Goal: Task Accomplishment & Management: Use online tool/utility

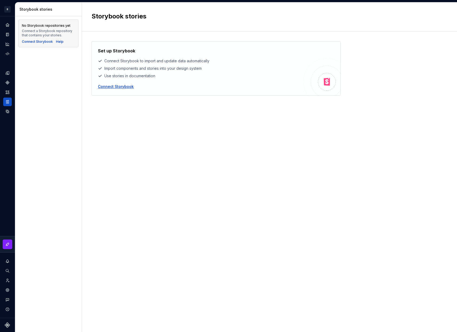
click at [124, 86] on div "Connect Storybook" at bounding box center [116, 86] width 36 height 5
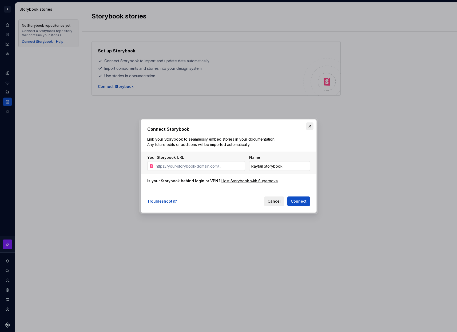
click at [310, 125] on button "button" at bounding box center [309, 125] width 7 height 7
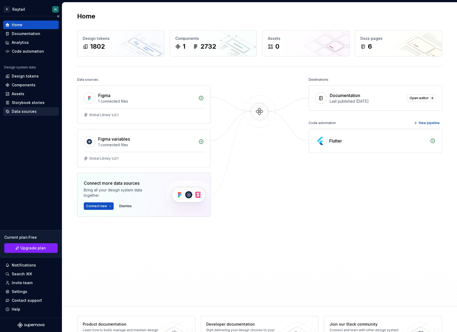
click at [28, 113] on div "Data sources" at bounding box center [24, 111] width 25 height 5
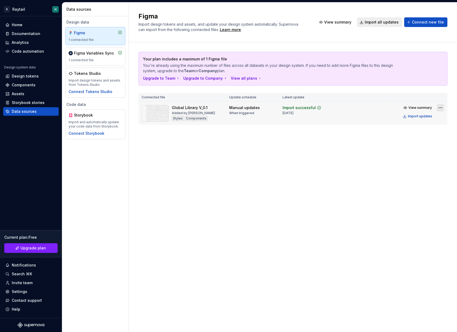
click at [440, 107] on html "R Raytail H Home Documentation Analytics Code automation Design system data Des…" at bounding box center [228, 166] width 457 height 332
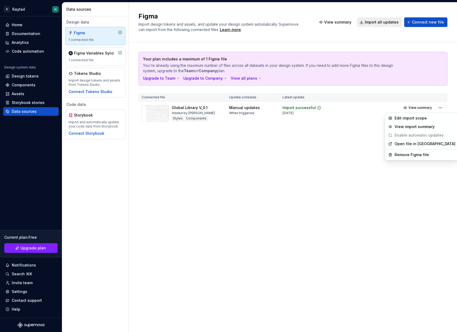
click at [260, 203] on html "R Raytail H Home Documentation Analytics Code automation Design system data Des…" at bounding box center [228, 166] width 457 height 332
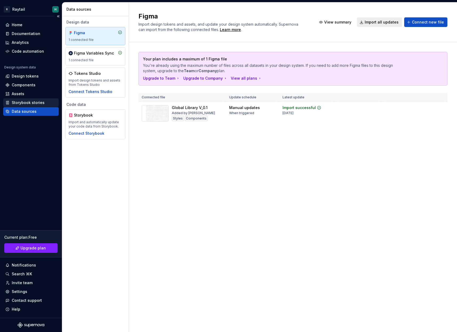
click at [30, 101] on div "Storybook stories" at bounding box center [28, 102] width 33 height 5
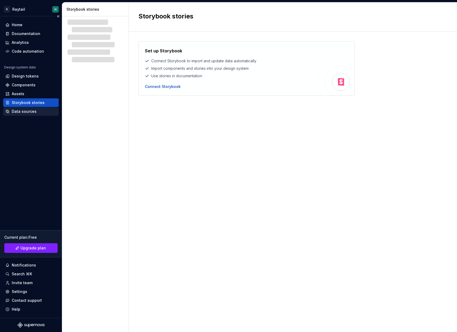
click at [31, 109] on div "Data sources" at bounding box center [24, 111] width 25 height 5
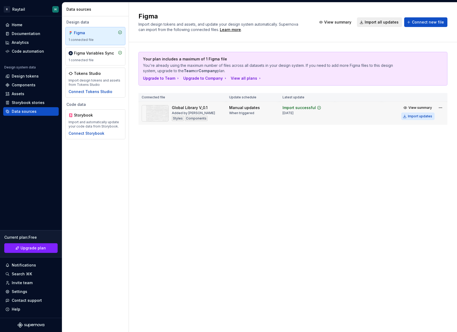
click at [425, 118] on div "Import updates" at bounding box center [420, 116] width 24 height 4
click at [418, 117] on div "Import updates" at bounding box center [420, 116] width 24 height 4
click at [26, 79] on div "Design tokens" at bounding box center [31, 76] width 56 height 9
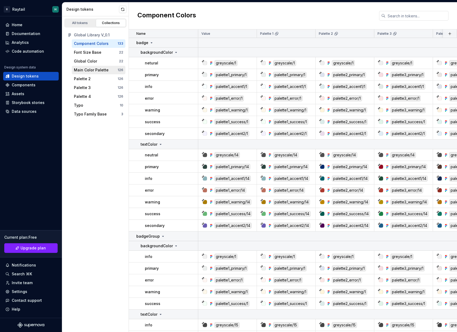
click at [95, 70] on div "Main Color Palette" at bounding box center [91, 69] width 35 height 5
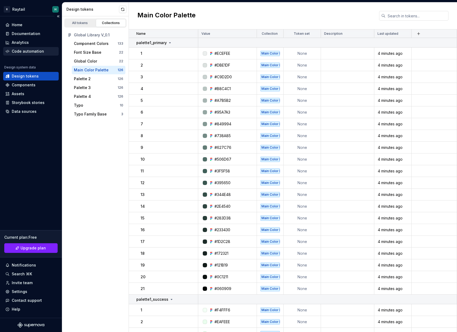
click at [32, 51] on div "Code automation" at bounding box center [28, 51] width 32 height 5
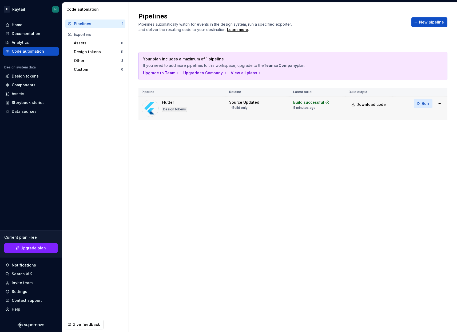
click at [429, 104] on span "Run" at bounding box center [425, 103] width 7 height 5
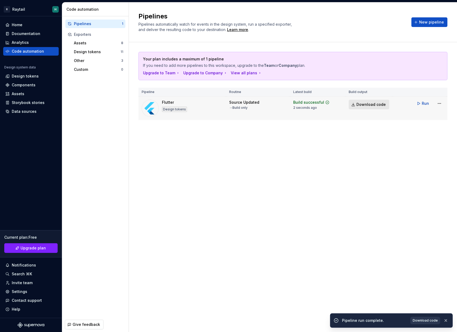
click at [376, 105] on span "Download code" at bounding box center [371, 104] width 29 height 5
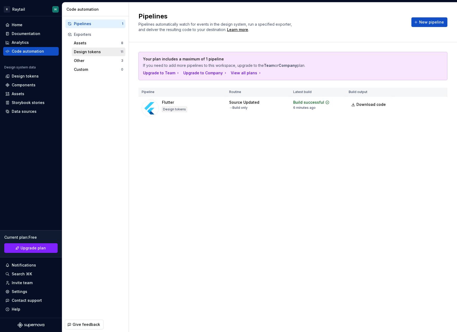
click at [91, 56] on div "Design tokens 11" at bounding box center [99, 52] width 54 height 9
